Goal: Task Accomplishment & Management: Complete application form

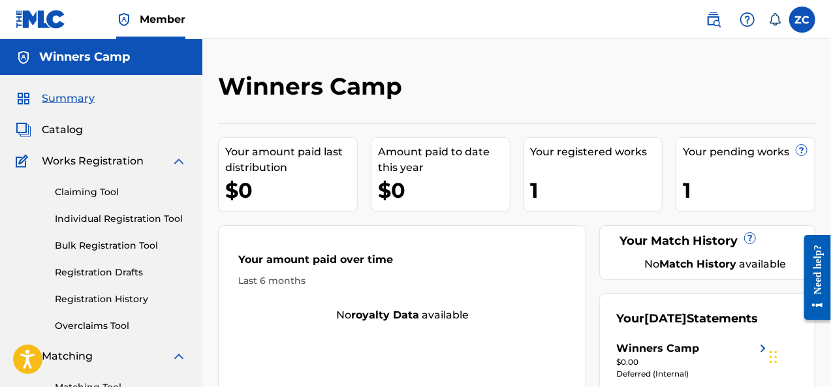
click at [171, 219] on link "Individual Registration Tool" at bounding box center [121, 219] width 132 height 14
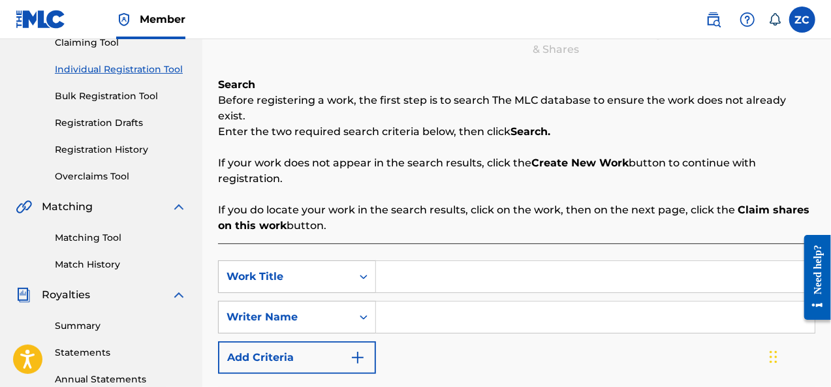
scroll to position [208, 0]
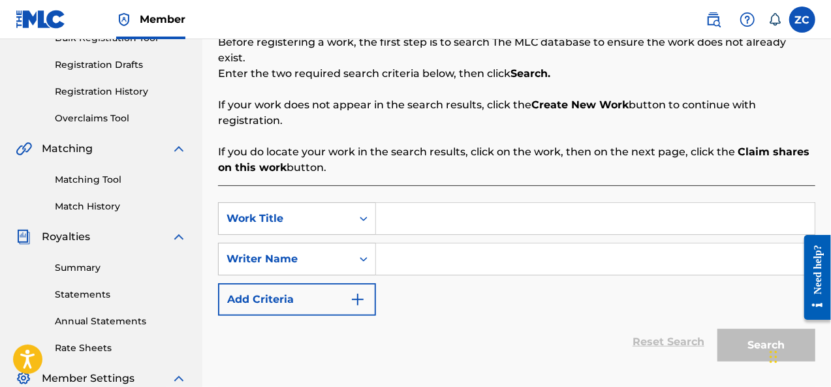
click at [433, 211] on input "Search Form" at bounding box center [595, 218] width 439 height 31
type input "Stargazer"
click at [416, 243] on input "Search Form" at bounding box center [595, 258] width 439 height 31
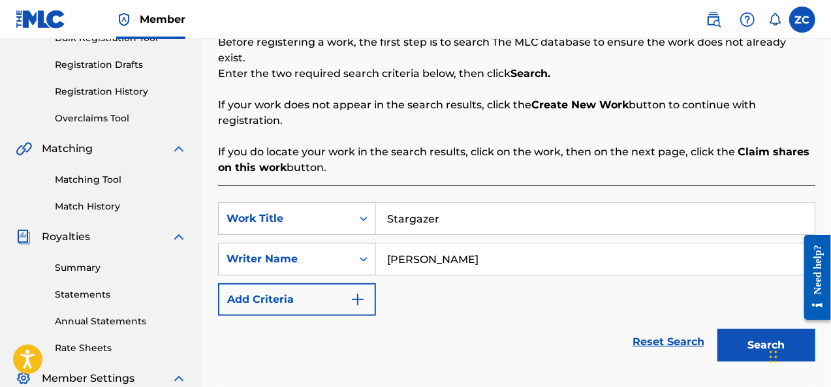
type input "zion Carr"
click at [758, 329] on button "Search" at bounding box center [766, 345] width 98 height 33
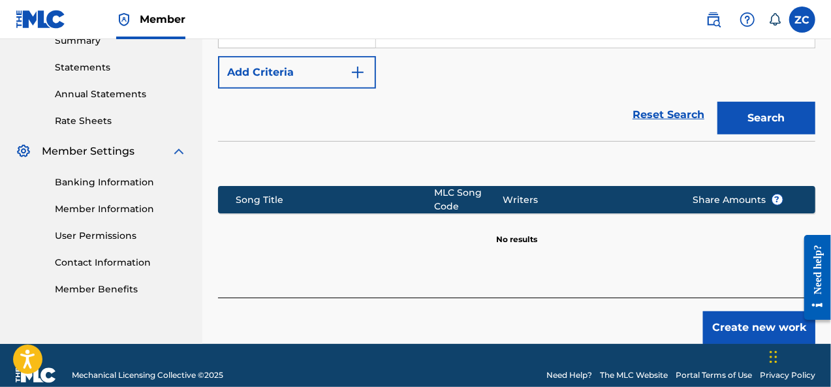
scroll to position [437, 0]
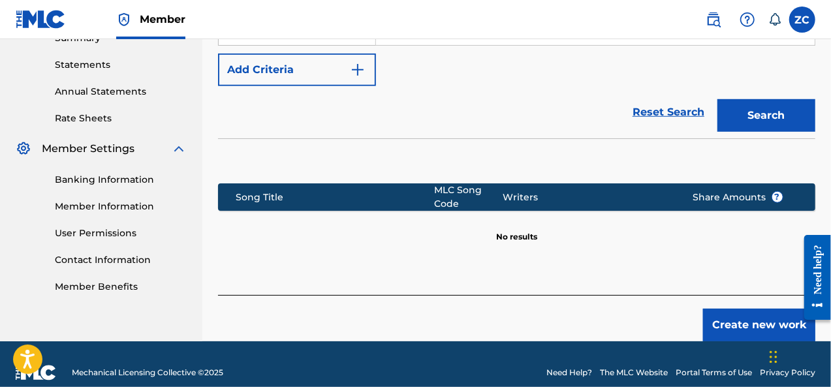
click at [720, 310] on button "Create new work" at bounding box center [759, 325] width 112 height 33
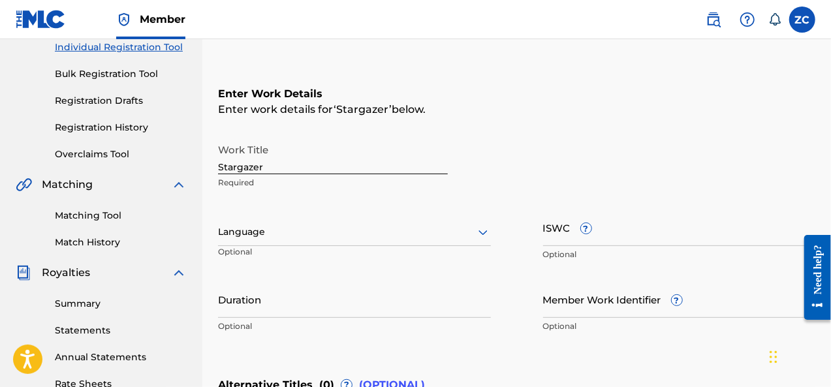
scroll to position [171, 0]
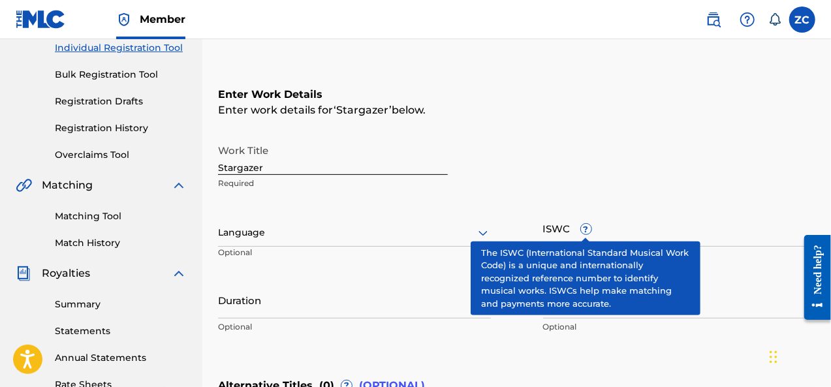
click at [482, 234] on icon at bounding box center [483, 233] width 16 height 16
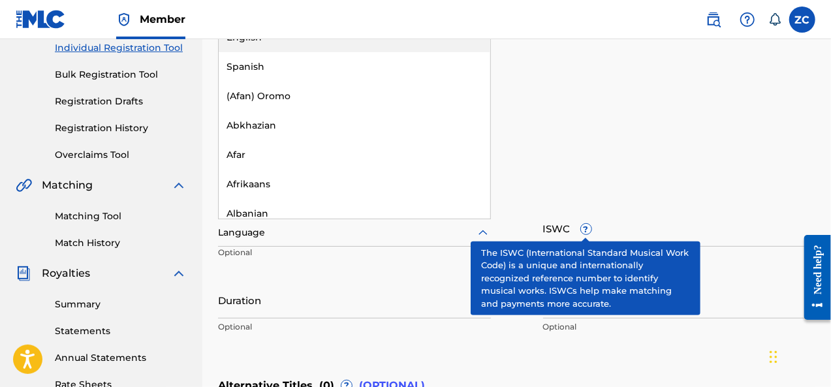
click at [262, 43] on div "English" at bounding box center [354, 37] width 271 height 29
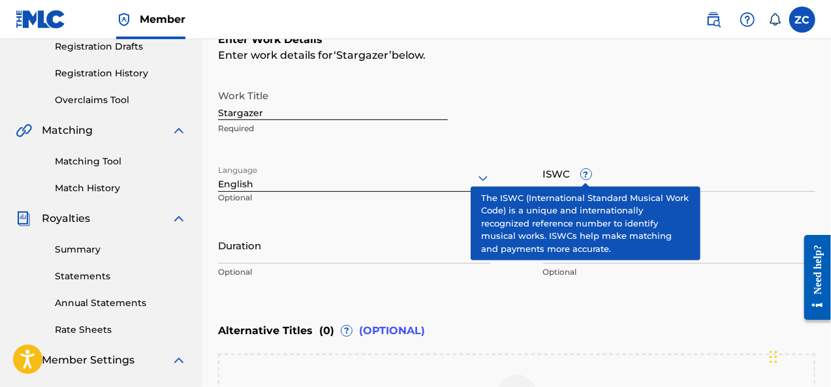
scroll to position [226, 0]
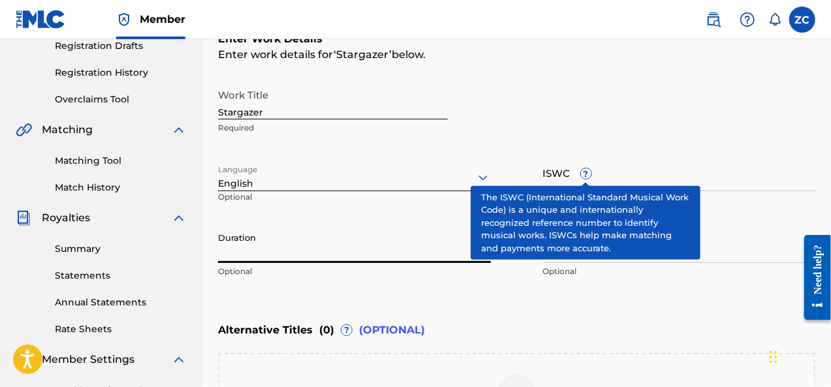
click at [301, 252] on input "Duration" at bounding box center [354, 244] width 273 height 37
type input "3"
type input "03:00"
click at [525, 313] on div "Enter Work Details Enter work details for ‘ Stargazer ’ below. Work Title Starg…" at bounding box center [516, 158] width 597 height 316
click at [643, 61] on div "Enter work details for ‘ Stargazer ’ below." at bounding box center [516, 55] width 597 height 16
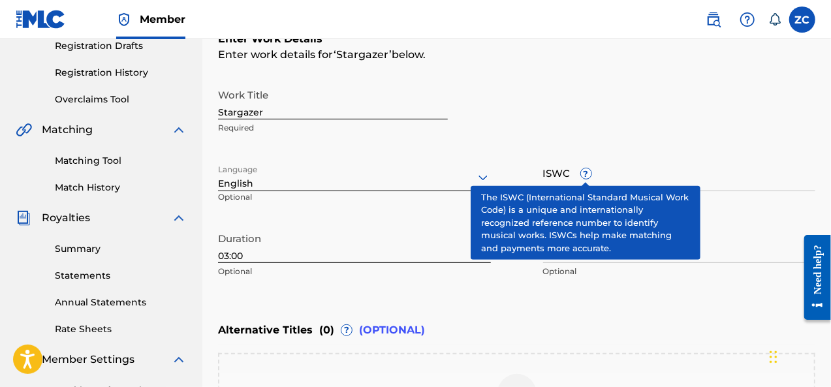
click at [586, 174] on span "?" at bounding box center [586, 173] width 10 height 10
click at [586, 174] on input "ISWC ?" at bounding box center [679, 172] width 273 height 37
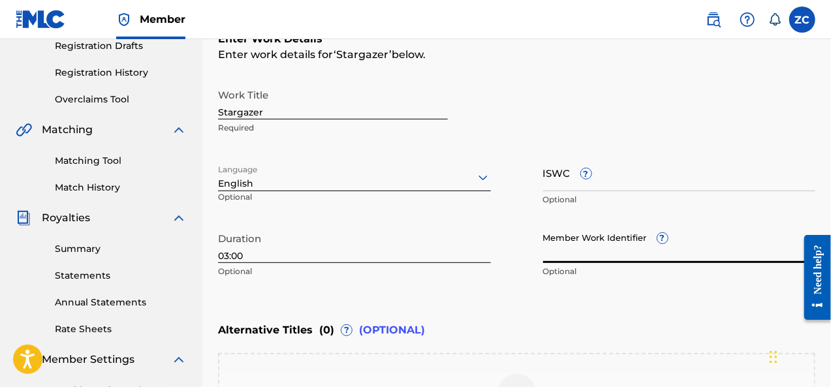
click at [612, 249] on input "Member Work Identifier ?" at bounding box center [679, 244] width 273 height 37
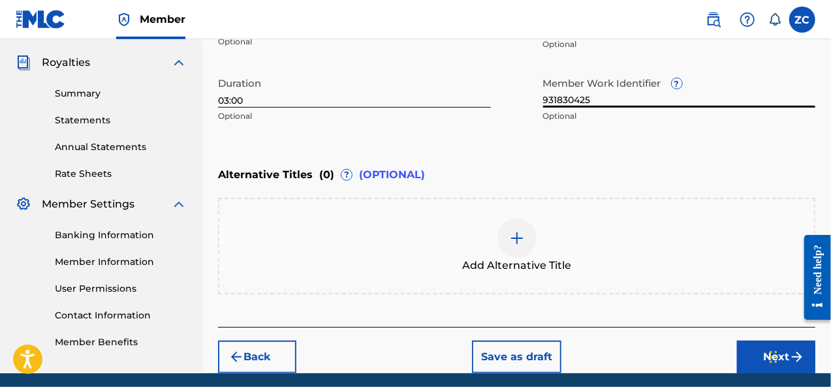
scroll to position [389, 0]
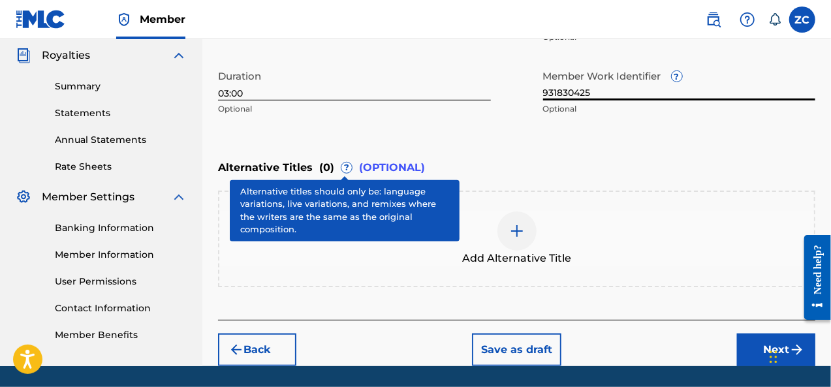
type input "931830425"
click at [347, 168] on span "?" at bounding box center [346, 167] width 10 height 10
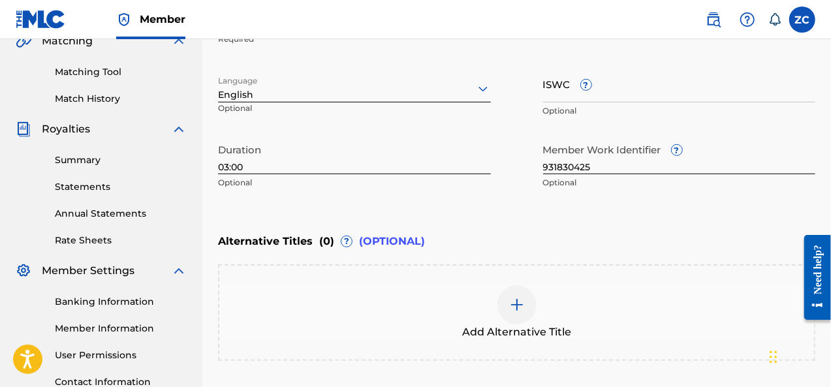
scroll to position [429, 0]
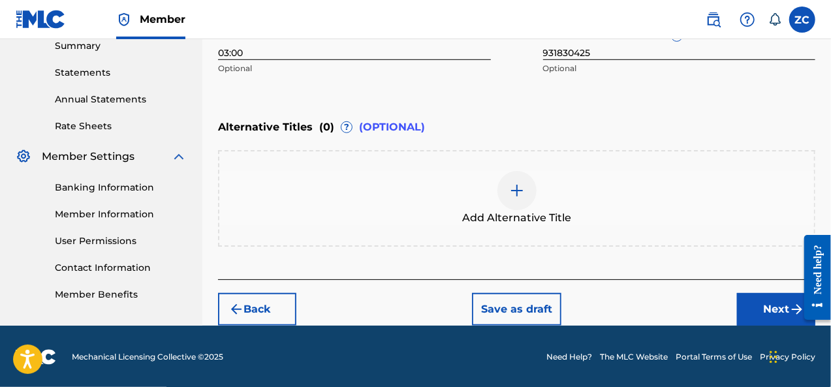
click at [761, 314] on button "Next" at bounding box center [776, 309] width 78 height 33
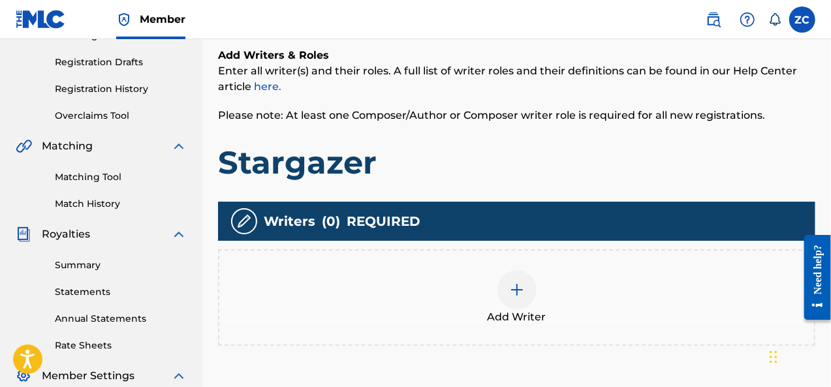
scroll to position [348, 0]
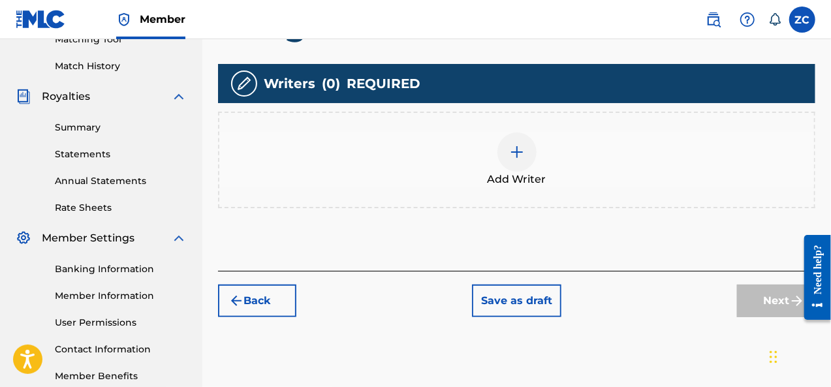
click at [512, 153] on img at bounding box center [517, 152] width 16 height 16
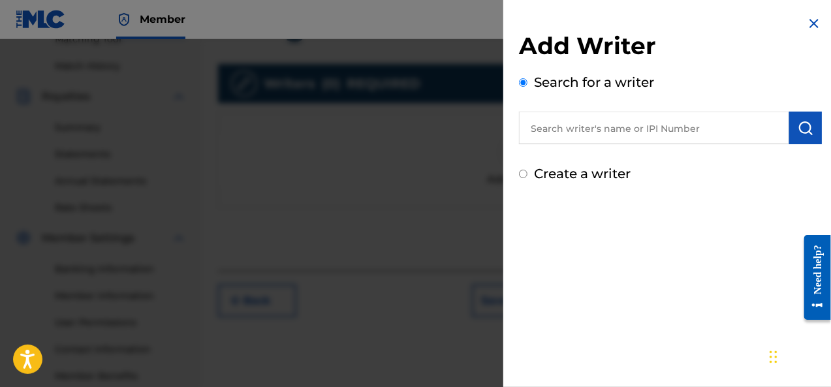
click at [582, 137] on input "text" at bounding box center [654, 128] width 270 height 33
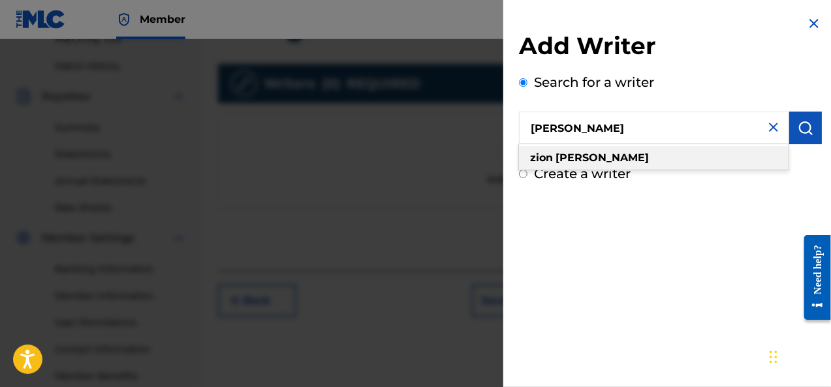
type input "zion carr"
click at [552, 165] on div "zion carr" at bounding box center [654, 157] width 270 height 23
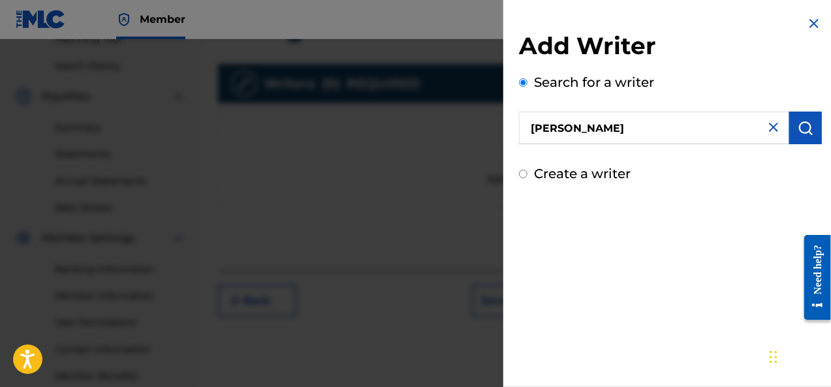
click at [801, 131] on img "submit" at bounding box center [805, 128] width 16 height 16
click at [767, 130] on img at bounding box center [773, 127] width 16 height 16
click at [577, 127] on input "text" at bounding box center [654, 128] width 270 height 33
type input "01270344869"
click at [803, 127] on img "submit" at bounding box center [805, 128] width 16 height 16
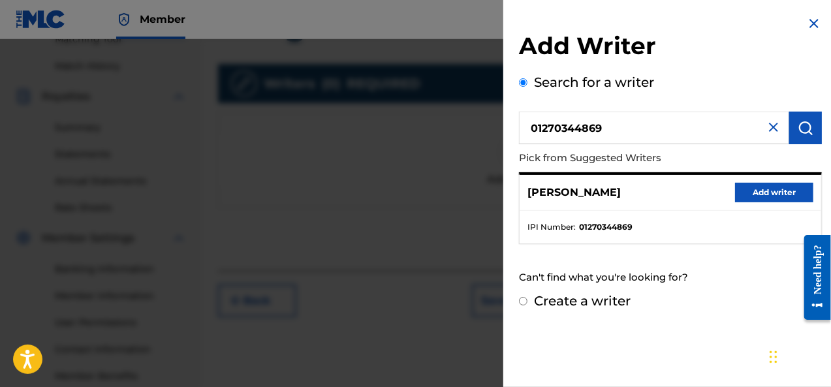
click at [749, 195] on button "Add writer" at bounding box center [774, 193] width 78 height 20
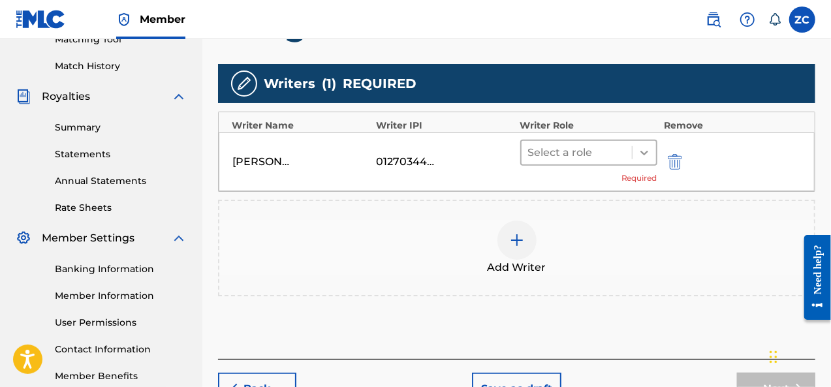
click at [641, 151] on icon at bounding box center [644, 152] width 13 height 13
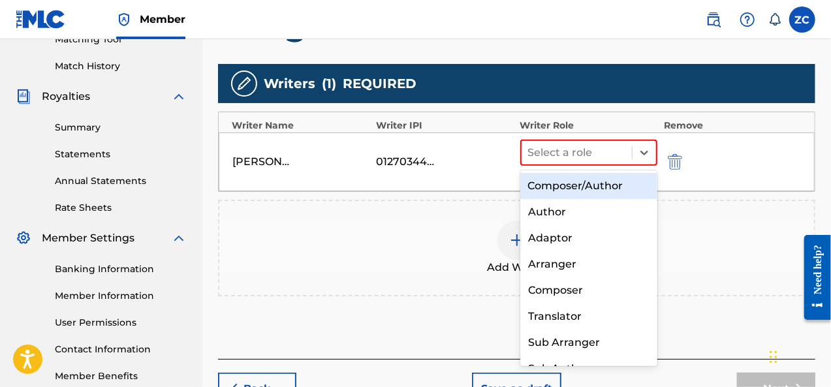
click at [616, 185] on div "Composer/Author" at bounding box center [589, 186] width 138 height 26
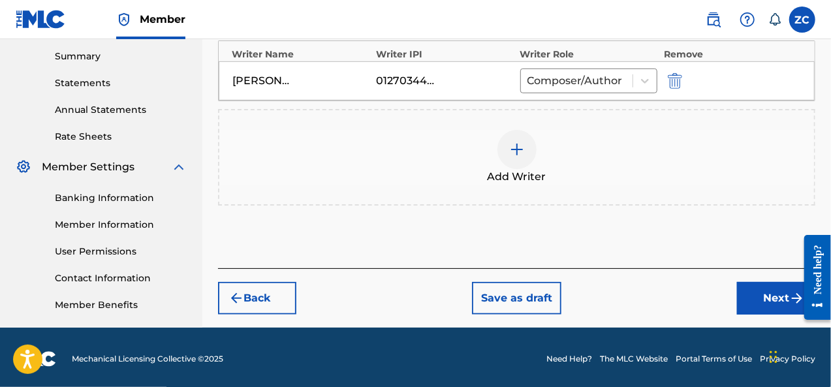
scroll to position [422, 0]
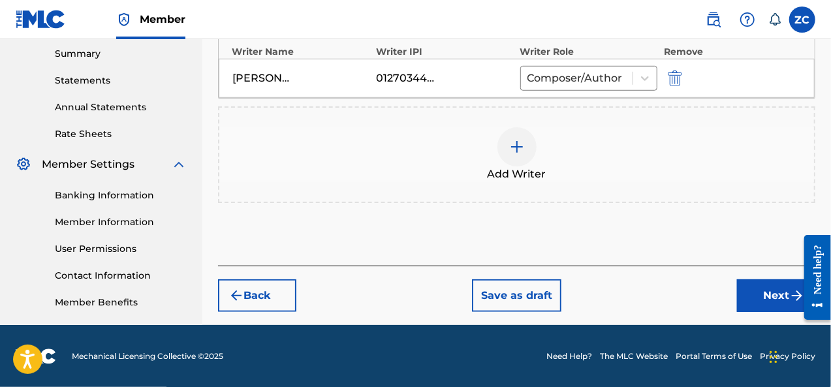
click at [754, 288] on button "Next" at bounding box center [776, 295] width 78 height 33
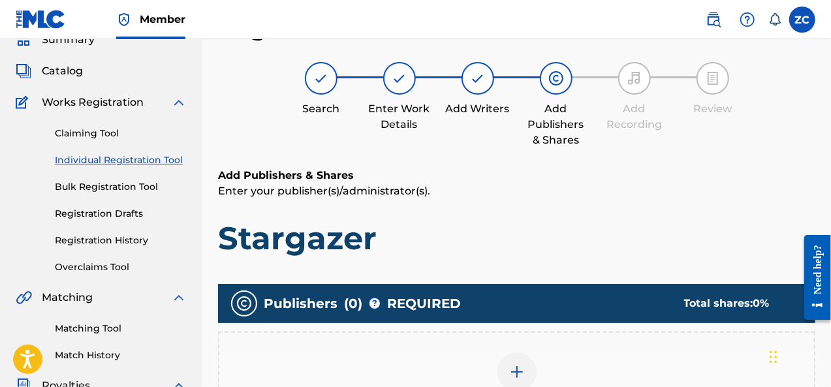
scroll to position [287, 0]
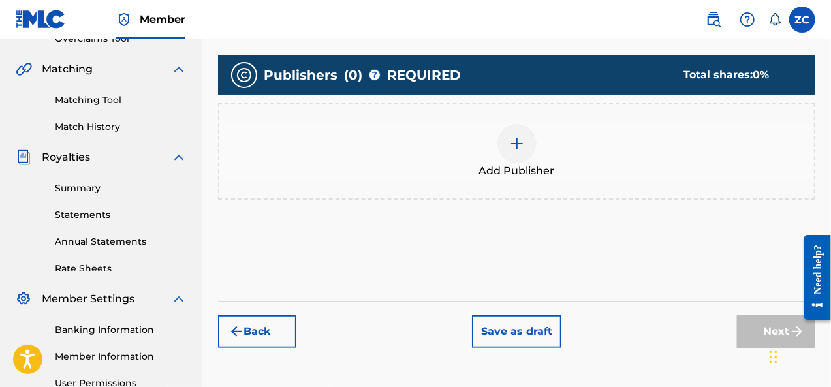
click at [523, 148] on img at bounding box center [517, 144] width 16 height 16
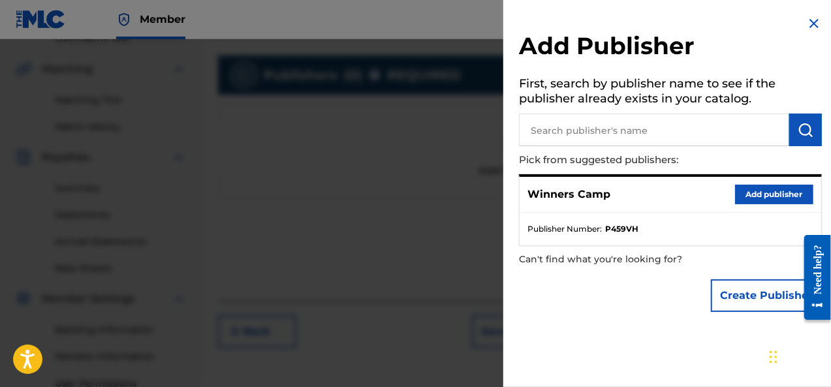
click at [750, 195] on button "Add publisher" at bounding box center [774, 195] width 78 height 20
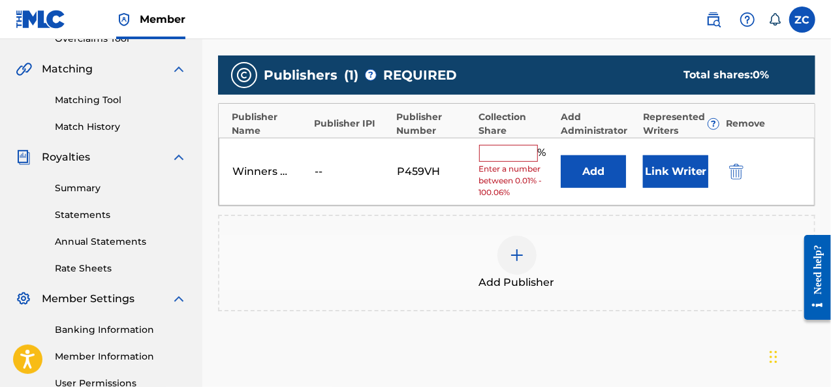
click at [489, 148] on input "text" at bounding box center [508, 153] width 59 height 17
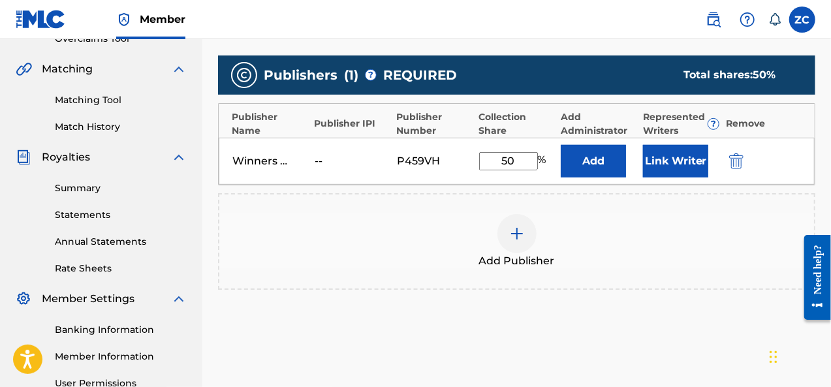
type input "50"
click at [657, 160] on button "Link Writer" at bounding box center [675, 161] width 65 height 33
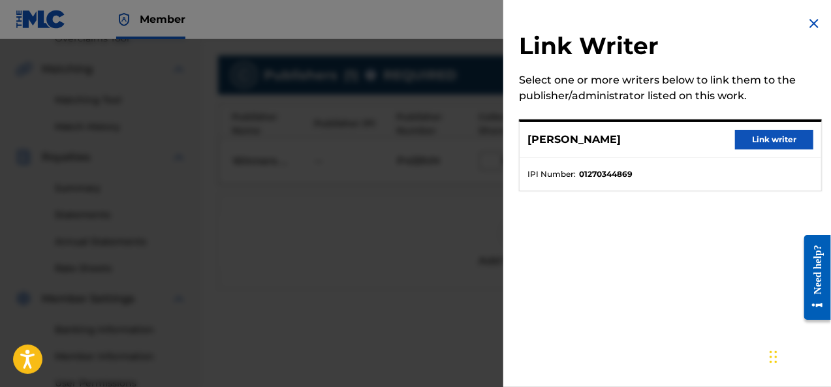
click at [741, 138] on button "Link writer" at bounding box center [774, 140] width 78 height 20
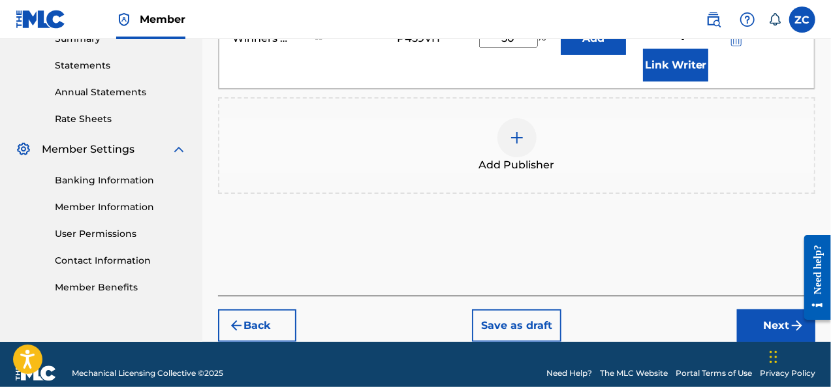
scroll to position [437, 0]
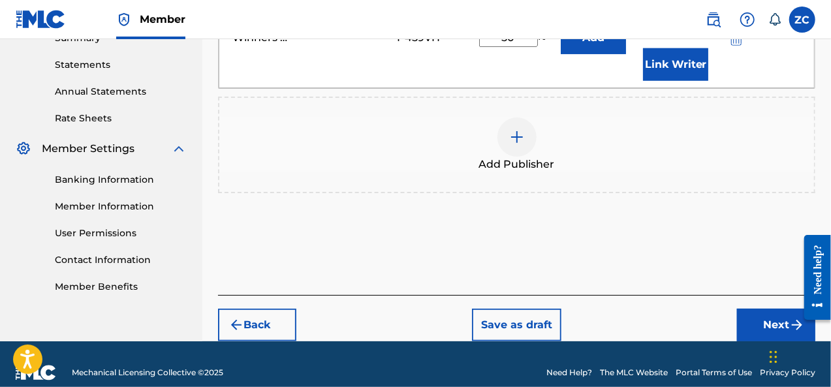
click at [754, 309] on button "Next" at bounding box center [776, 325] width 78 height 33
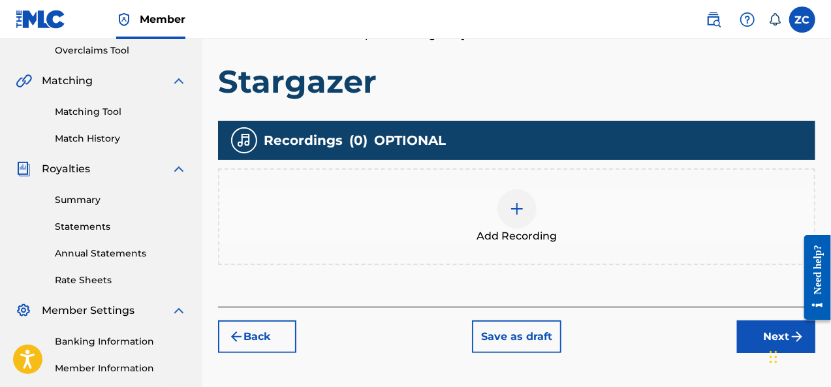
scroll to position [297, 0]
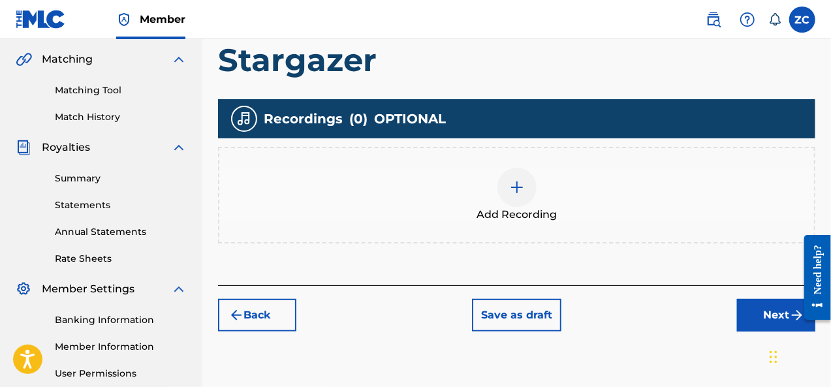
click at [525, 185] on div at bounding box center [516, 187] width 39 height 39
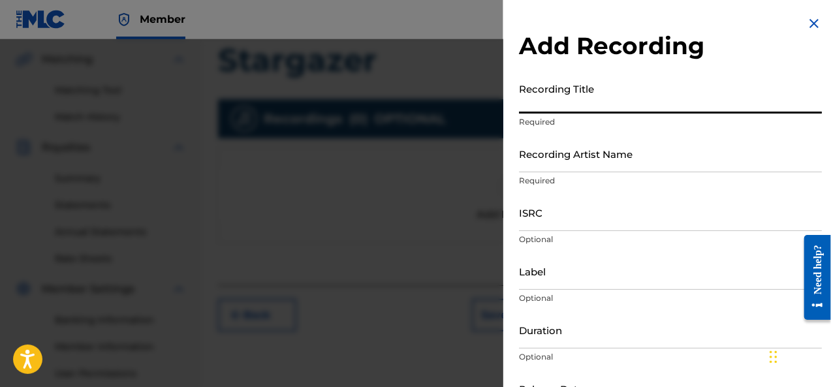
click at [549, 105] on input "Recording Title" at bounding box center [670, 94] width 303 height 37
type input "Stargazer"
click at [544, 162] on input "Recording Artist Name" at bounding box center [670, 153] width 303 height 37
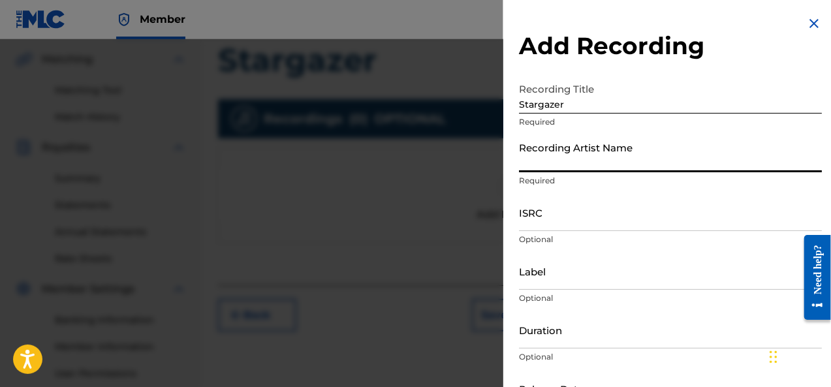
type input "FreakVanGogh"
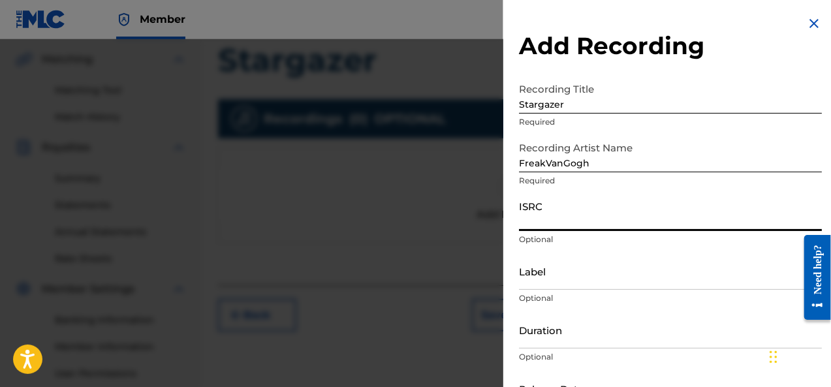
click at [562, 226] on input "ISRC" at bounding box center [670, 212] width 303 height 37
type input "QZTB82365238"
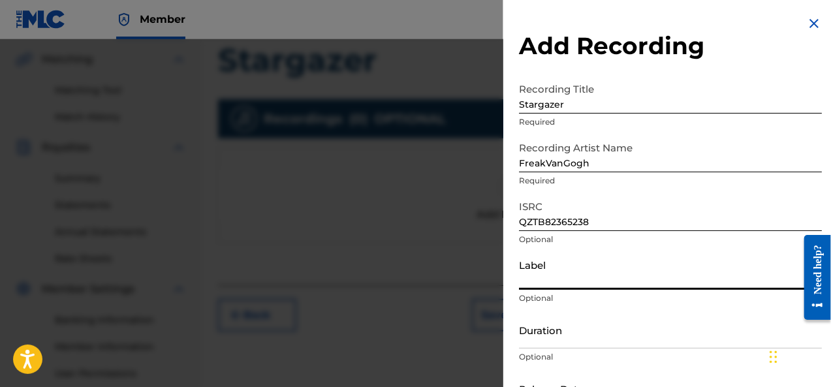
click at [552, 285] on input "Label" at bounding box center [670, 271] width 303 height 37
type input "Winners Camp"
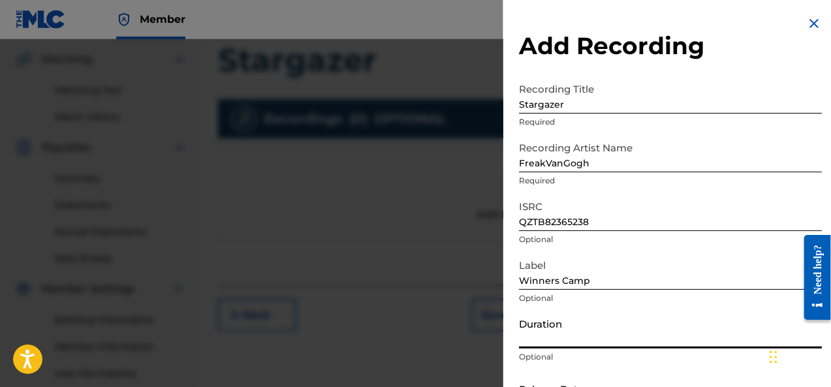
click at [552, 340] on input "Duration" at bounding box center [670, 329] width 303 height 37
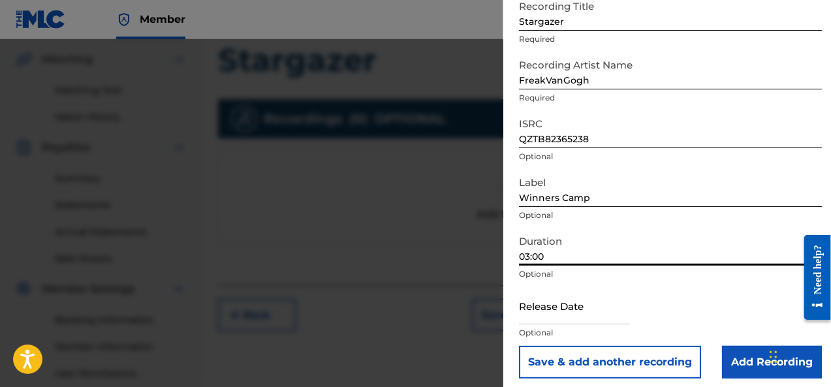
scroll to position [90, 0]
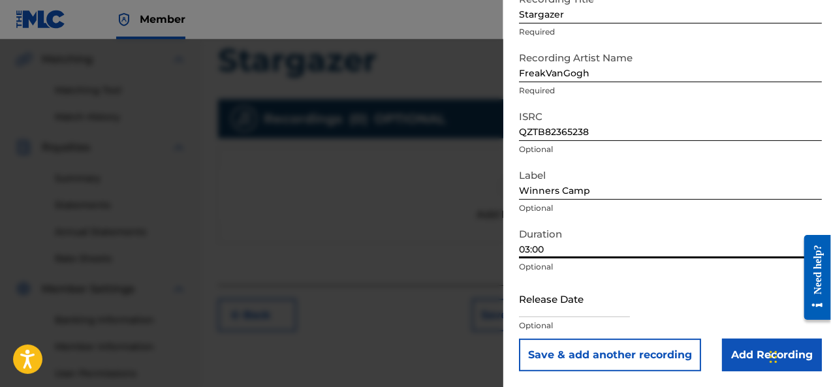
type input "03:00"
click at [549, 307] on input "text" at bounding box center [574, 298] width 111 height 37
select select "7"
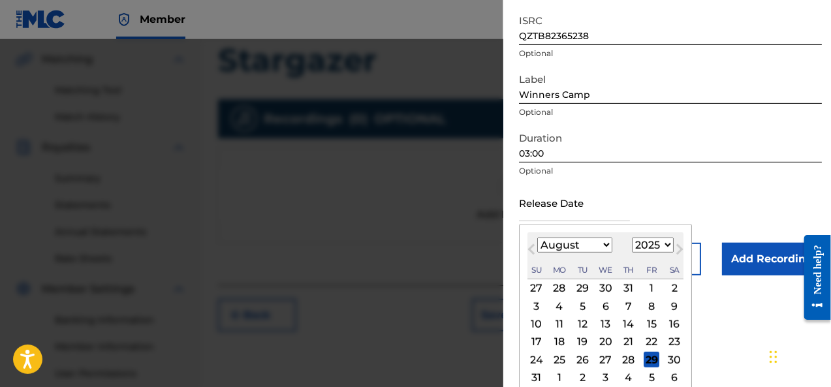
scroll to position [187, 0]
click at [666, 245] on select "1899 1900 1901 1902 1903 1904 1905 1906 1907 1908 1909 1910 1911 1912 1913 1914…" at bounding box center [653, 244] width 42 height 15
select select "2023"
click at [632, 237] on select "1899 1900 1901 1902 1903 1904 1905 1906 1907 1908 1909 1910 1911 1912 1913 1914…" at bounding box center [653, 244] width 42 height 15
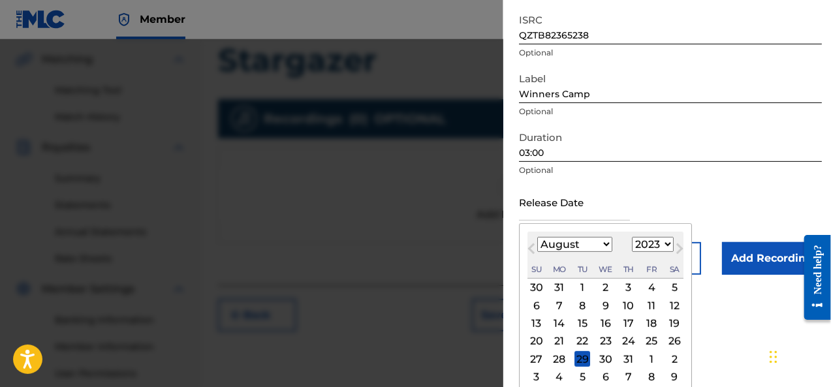
click at [596, 249] on select "January February March April May June July August September October November De…" at bounding box center [574, 244] width 75 height 15
select select "10"
click at [537, 237] on select "January February March April May June July August September October November De…" at bounding box center [574, 244] width 75 height 15
click at [653, 322] on div "17" at bounding box center [651, 324] width 16 height 16
type input "November 17 2023"
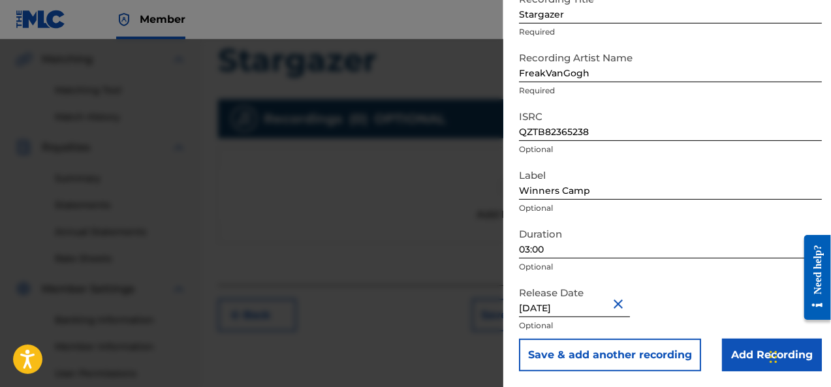
scroll to position [90, 0]
click at [748, 352] on input "Add Recording" at bounding box center [772, 355] width 100 height 33
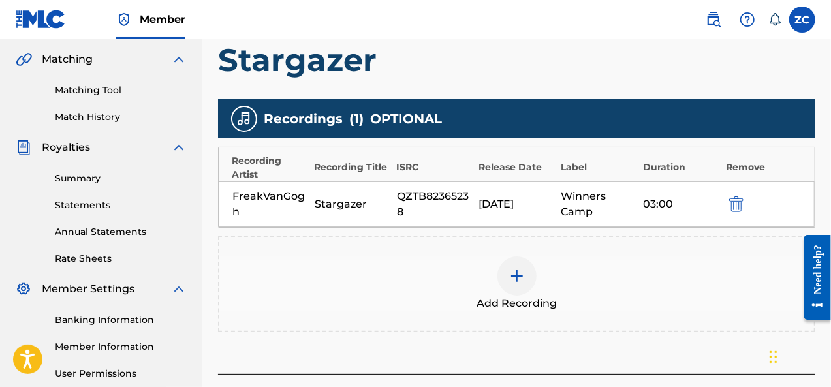
scroll to position [422, 0]
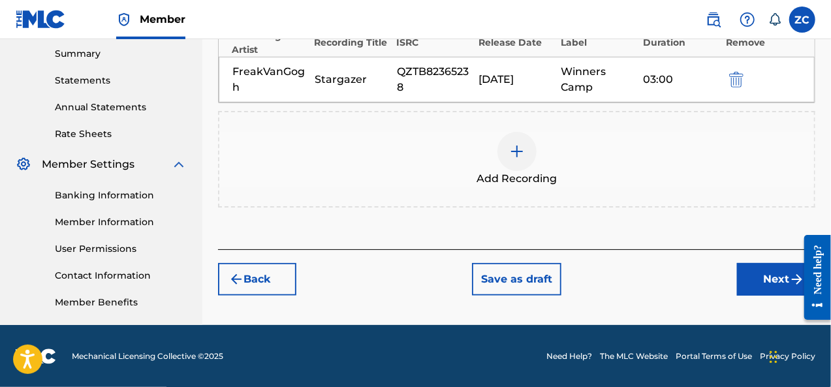
click at [766, 272] on button "Next" at bounding box center [776, 279] width 78 height 33
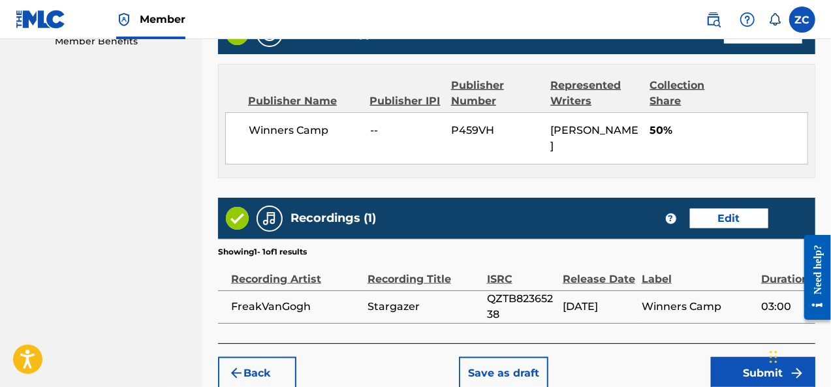
scroll to position [730, 0]
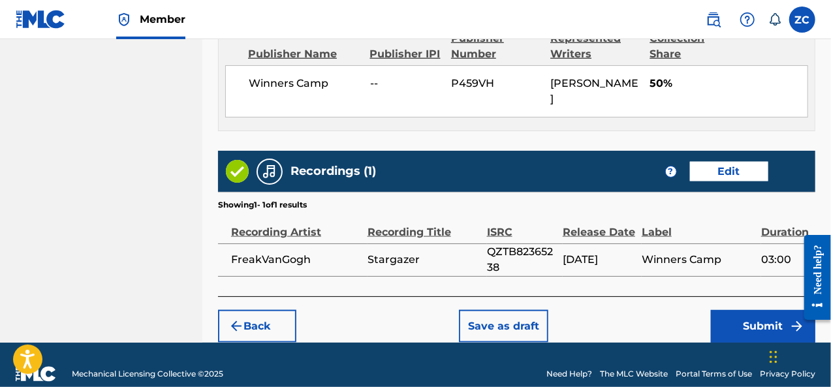
click at [739, 314] on button "Submit" at bounding box center [763, 326] width 104 height 33
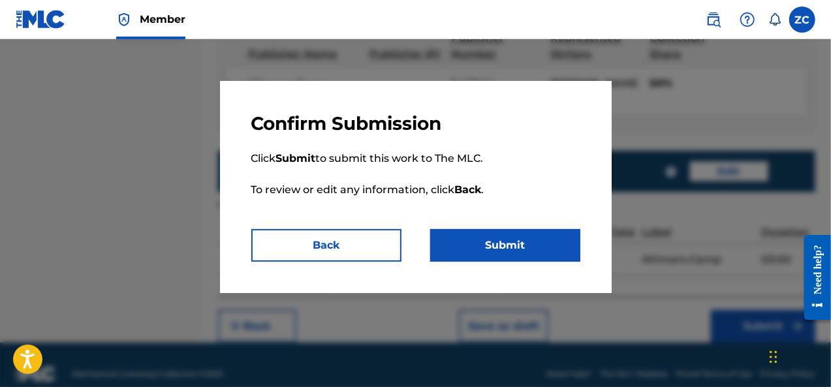
click at [566, 251] on button "Submit" at bounding box center [505, 245] width 150 height 33
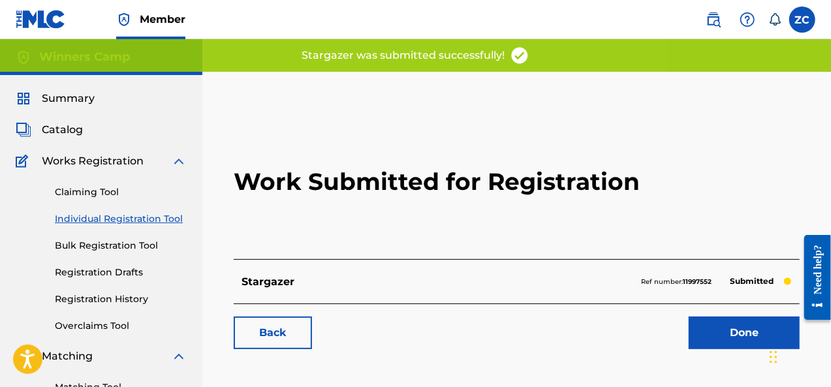
scroll to position [132, 0]
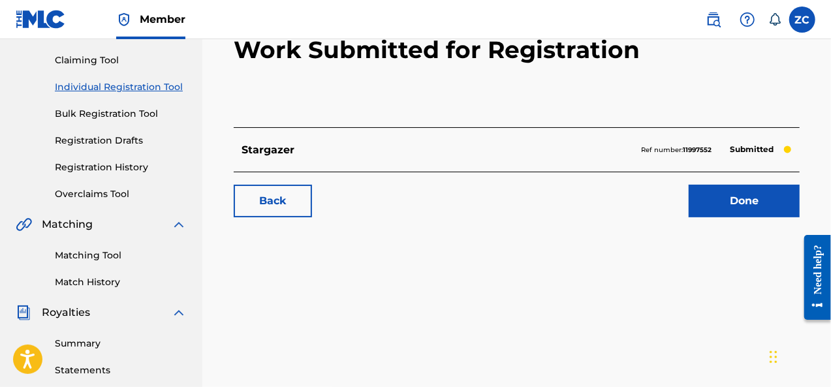
click at [715, 211] on link "Done" at bounding box center [743, 201] width 111 height 33
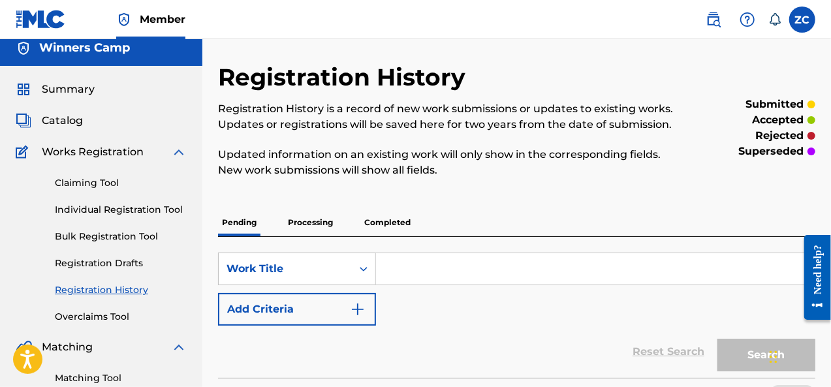
scroll to position [30, 0]
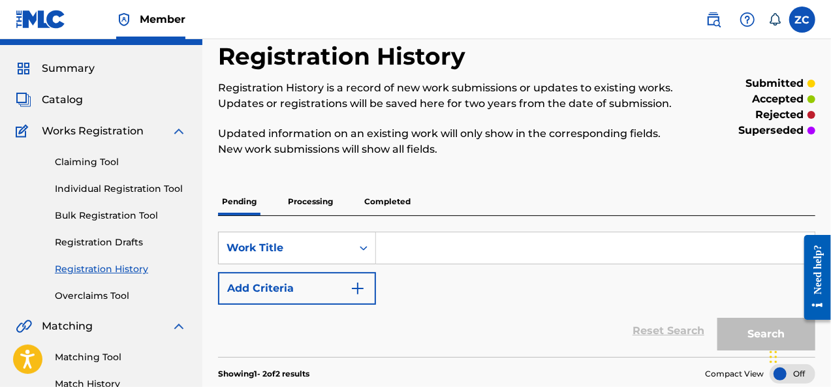
click at [310, 204] on p "Processing" at bounding box center [310, 201] width 53 height 27
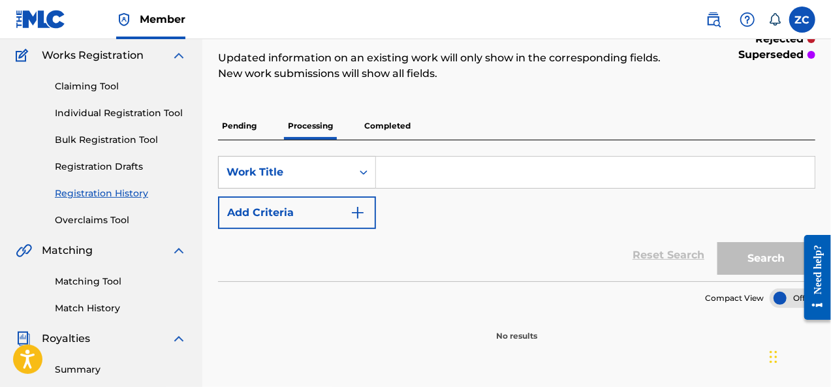
scroll to position [101, 0]
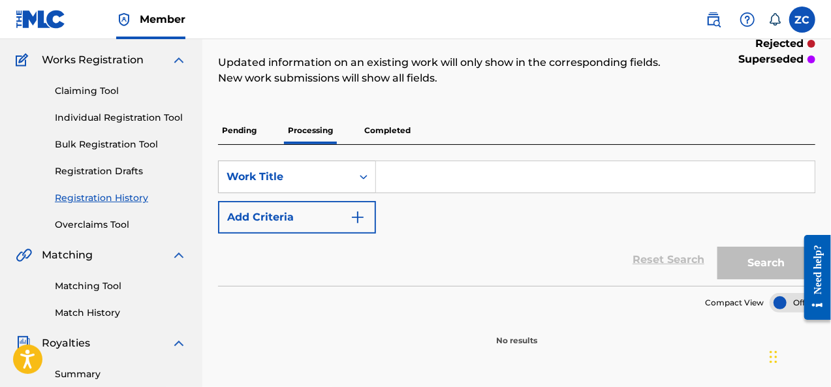
click at [402, 133] on p "Completed" at bounding box center [387, 130] width 54 height 27
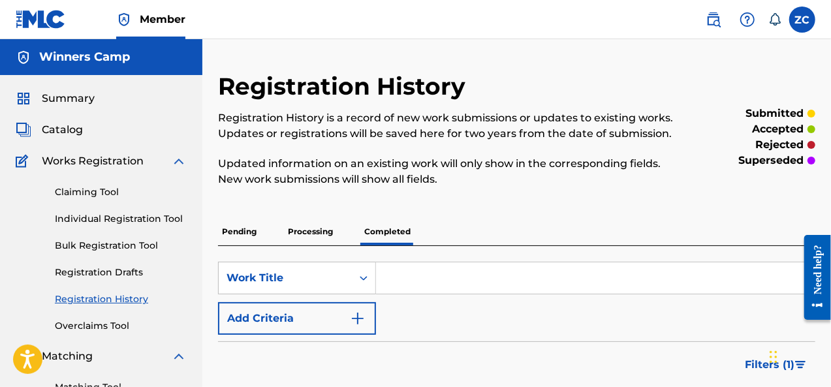
click at [228, 227] on p "Pending" at bounding box center [239, 231] width 42 height 27
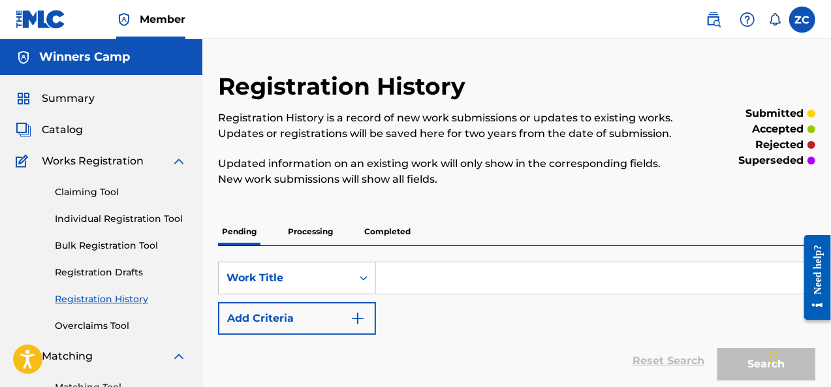
click at [87, 97] on span "Summary" at bounding box center [68, 99] width 53 height 16
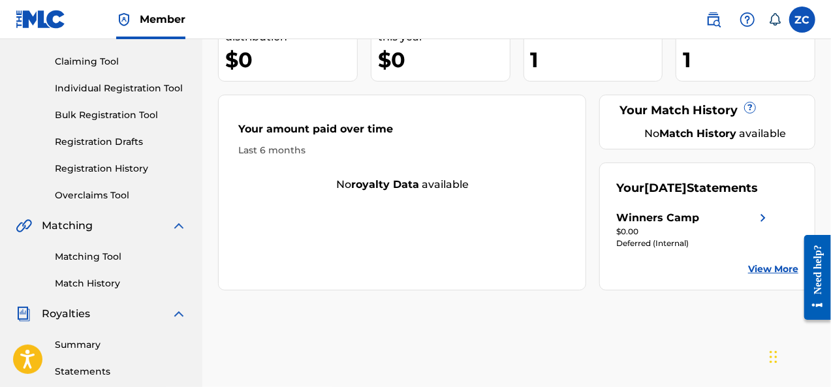
scroll to position [147, 0]
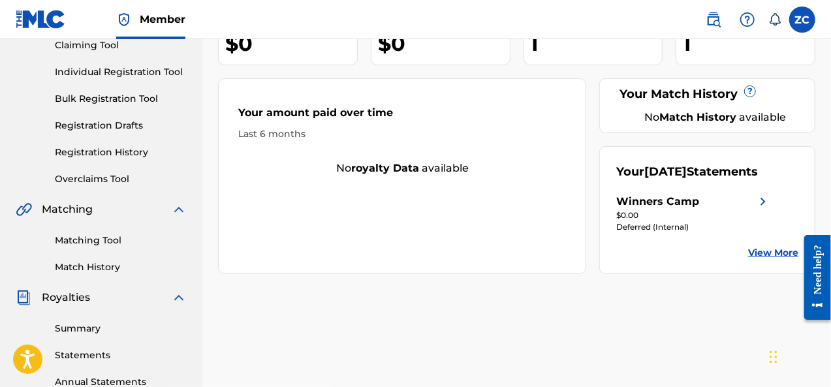
click at [104, 247] on div "Matching Tool Match History" at bounding box center [101, 245] width 171 height 57
click at [103, 241] on link "Matching Tool" at bounding box center [121, 241] width 132 height 14
